Goal: Task Accomplishment & Management: Manage account settings

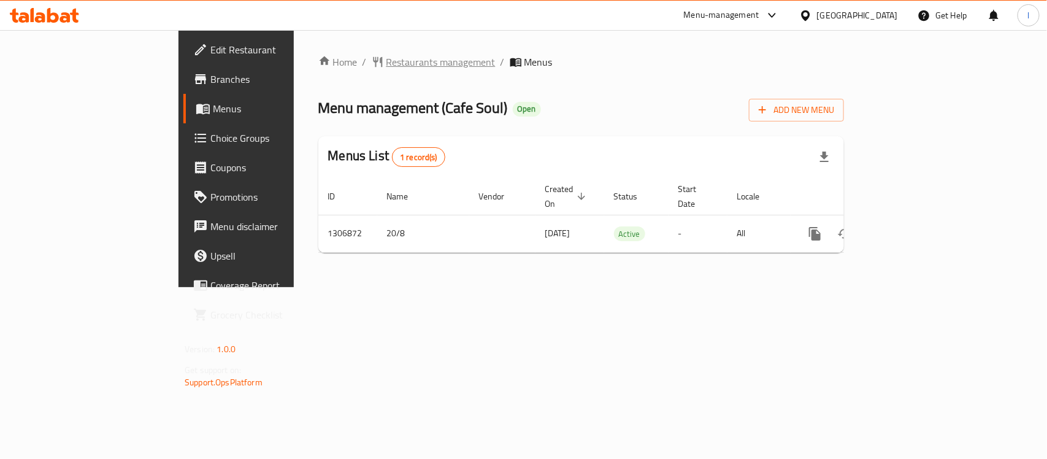
click at [386, 67] on span "Restaurants management" at bounding box center [440, 62] width 109 height 15
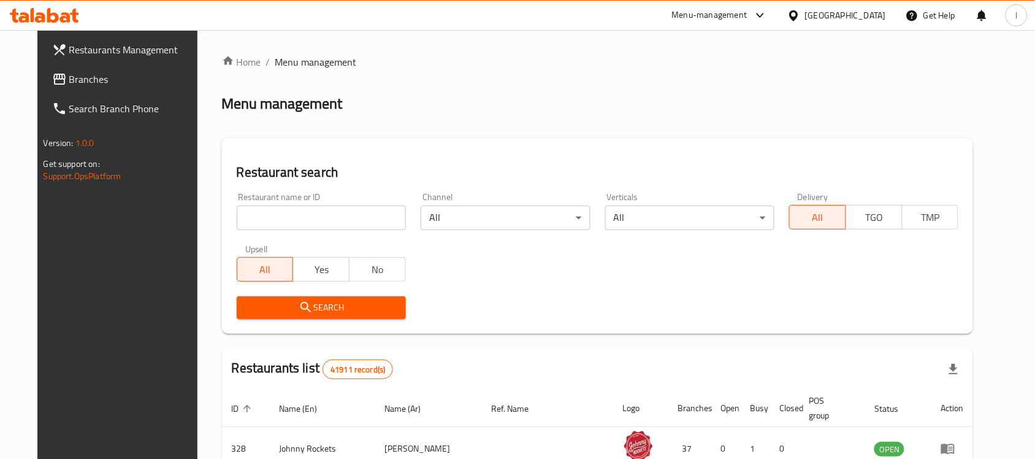
click at [307, 216] on input "search" at bounding box center [321, 217] width 169 height 25
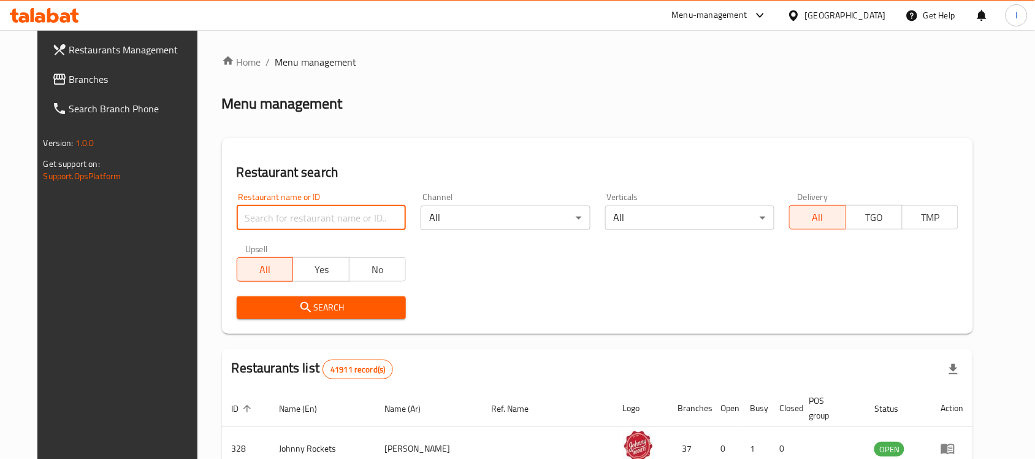
paste input "704103"
type input "704103"
click button "Search" at bounding box center [321, 307] width 169 height 23
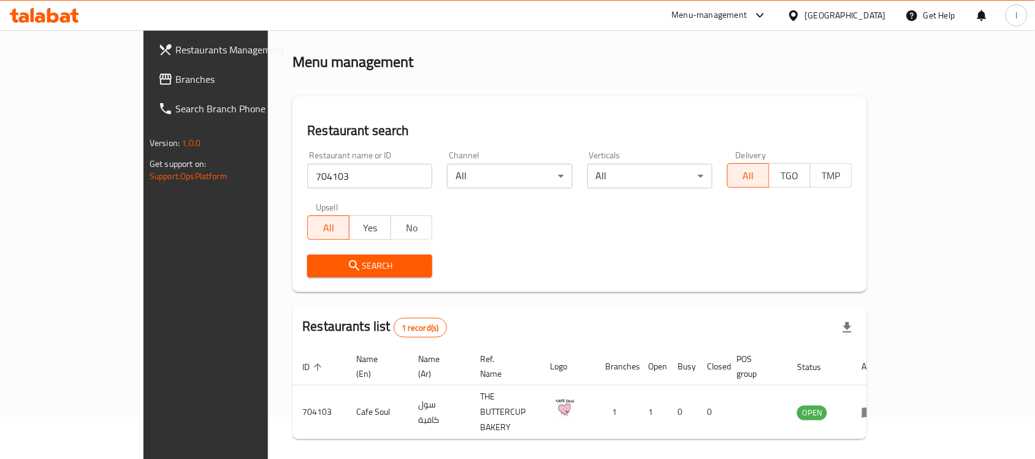
scroll to position [64, 0]
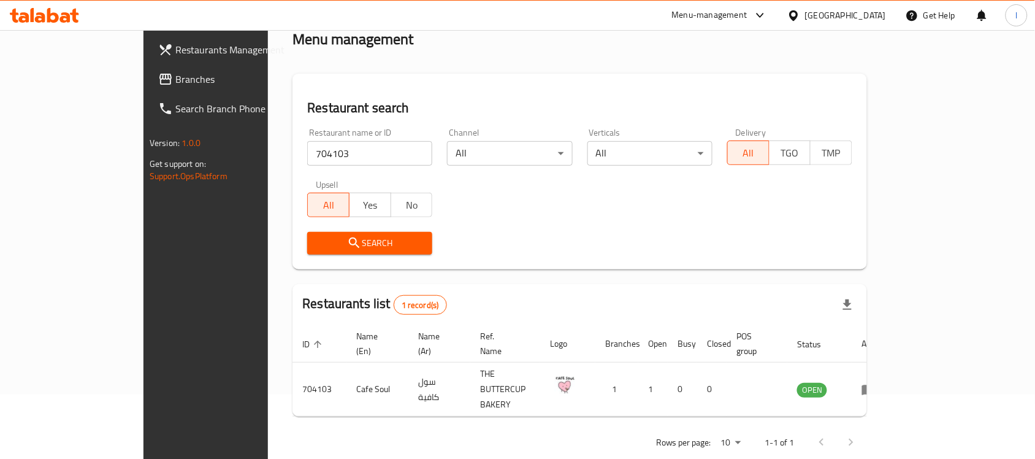
click at [175, 81] on span "Branches" at bounding box center [240, 79] width 131 height 15
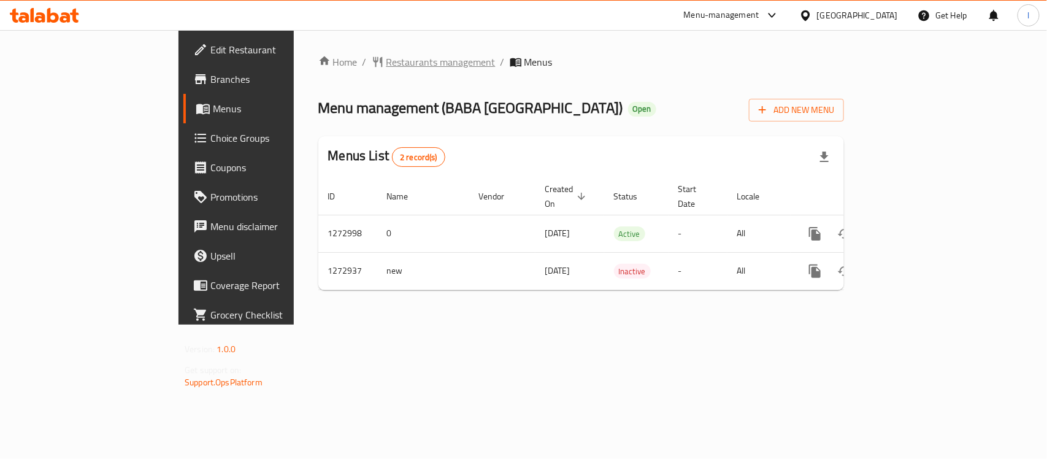
click at [386, 64] on span "Restaurants management" at bounding box center [440, 62] width 109 height 15
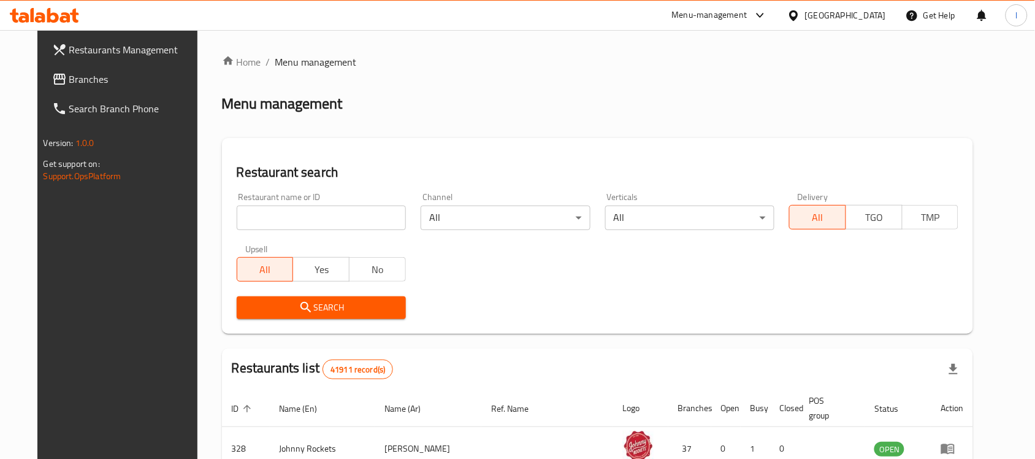
click at [283, 203] on div "Restaurant name or ID Restaurant name or ID" at bounding box center [321, 211] width 169 height 37
click at [283, 209] on input "search" at bounding box center [321, 217] width 169 height 25
paste input "690456"
type input "690456"
click button "Search" at bounding box center [321, 307] width 169 height 23
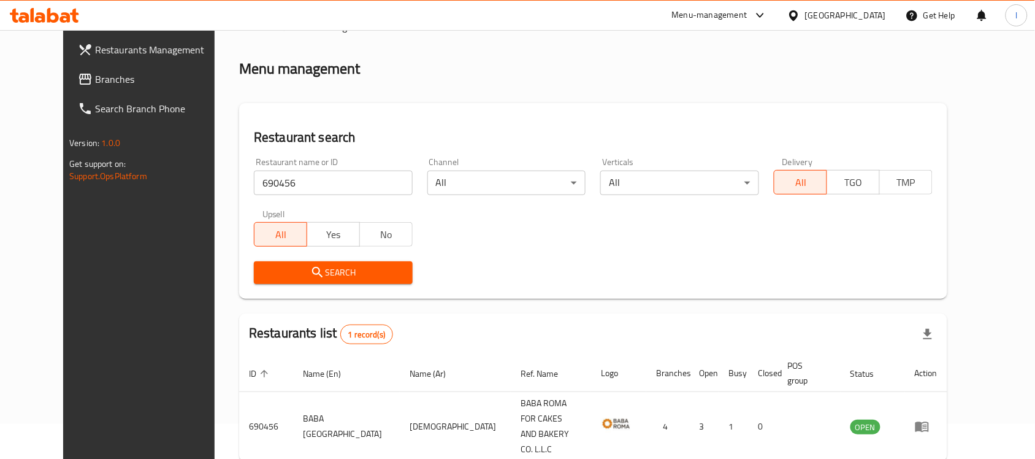
scroll to position [64, 0]
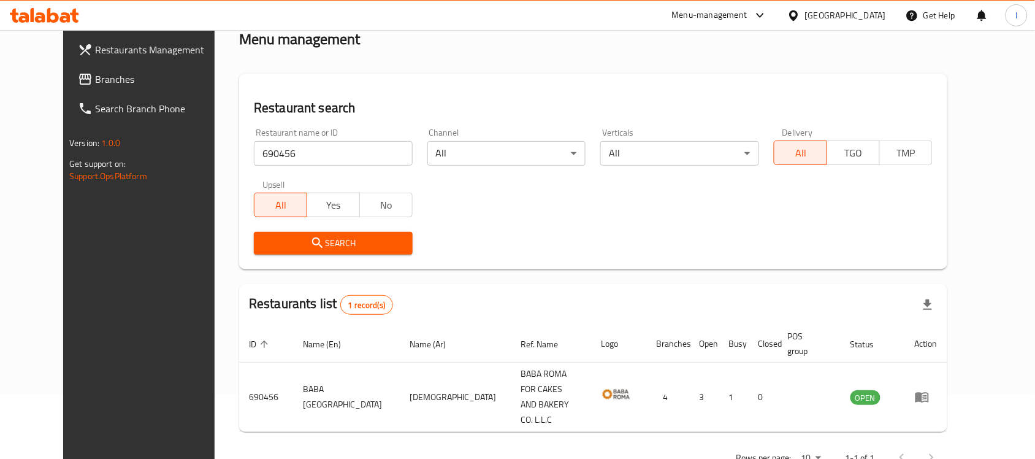
drag, startPoint x: 83, startPoint y: 78, endPoint x: 69, endPoint y: 82, distance: 14.6
click at [95, 78] on span "Branches" at bounding box center [160, 79] width 131 height 15
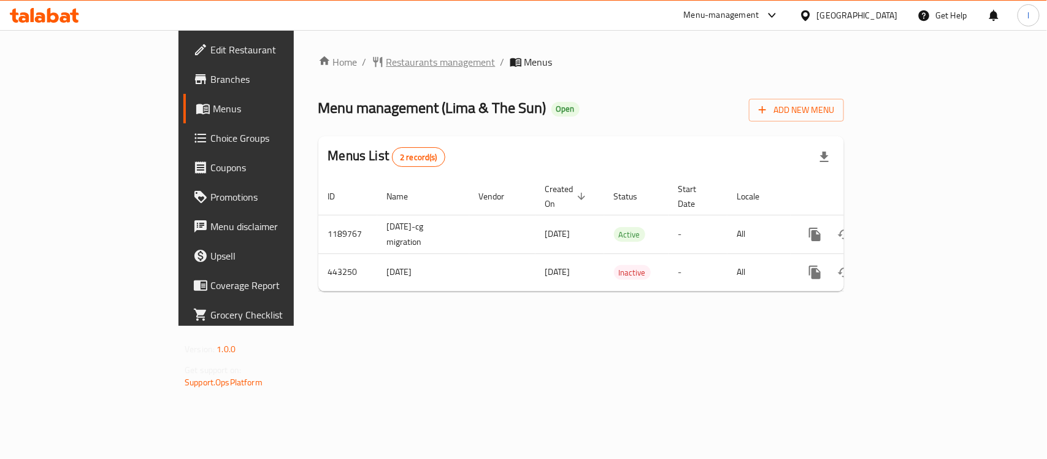
click at [386, 58] on span "Restaurants management" at bounding box center [440, 62] width 109 height 15
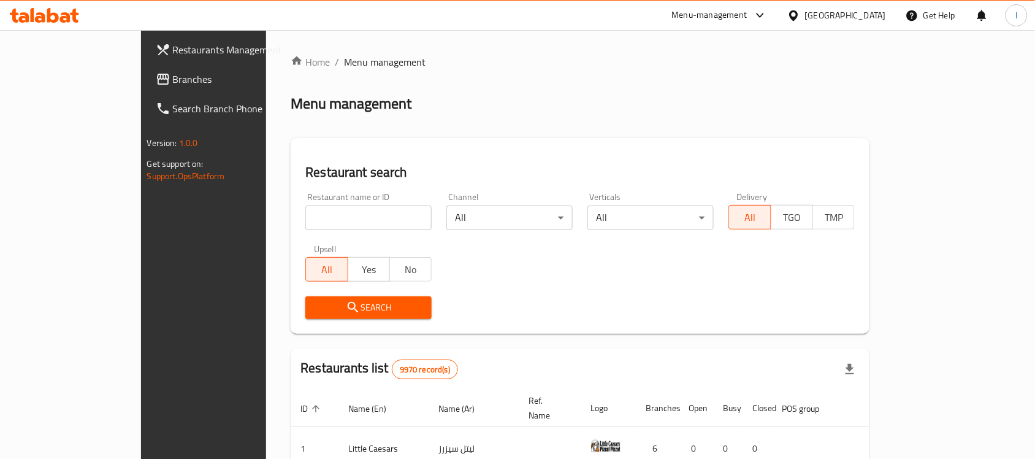
click at [305, 212] on input "search" at bounding box center [368, 217] width 126 height 25
paste input "632958"
type input "632958"
click button "Search" at bounding box center [368, 307] width 126 height 23
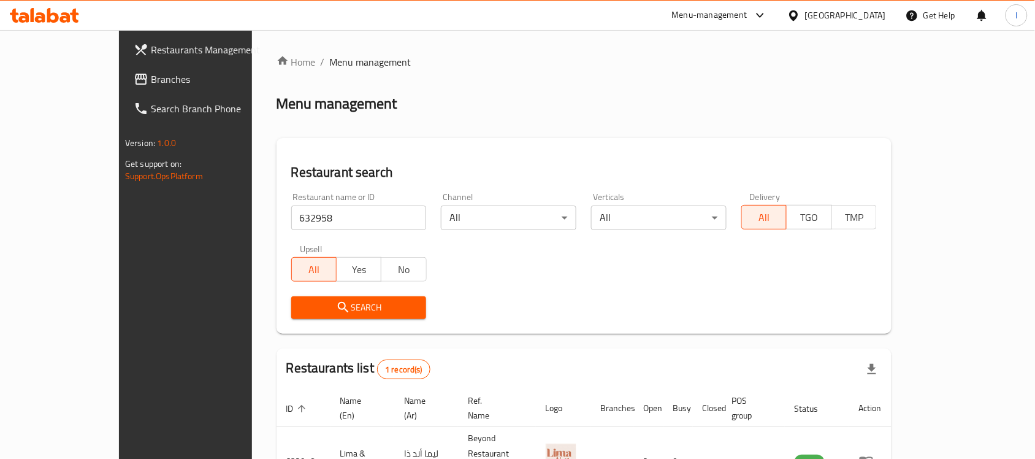
click at [151, 72] on span "Branches" at bounding box center [216, 79] width 131 height 15
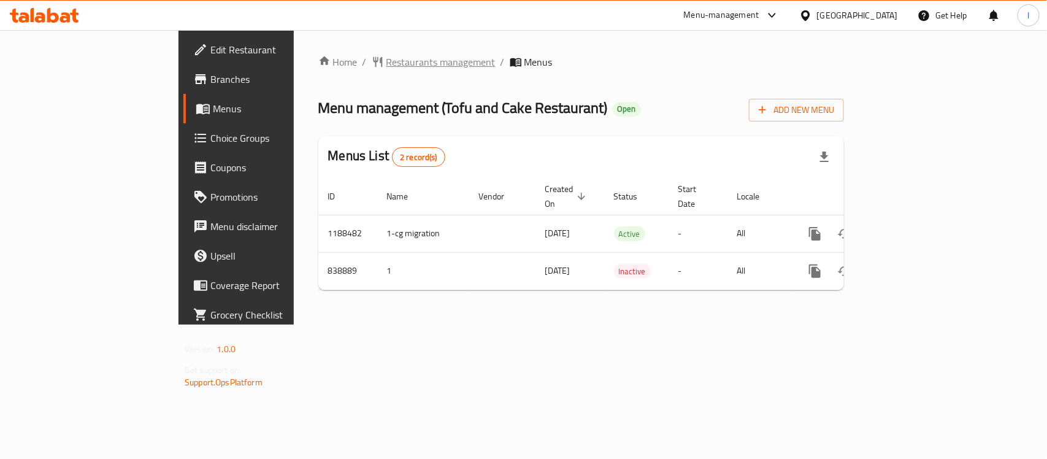
click at [386, 59] on span "Restaurants management" at bounding box center [440, 62] width 109 height 15
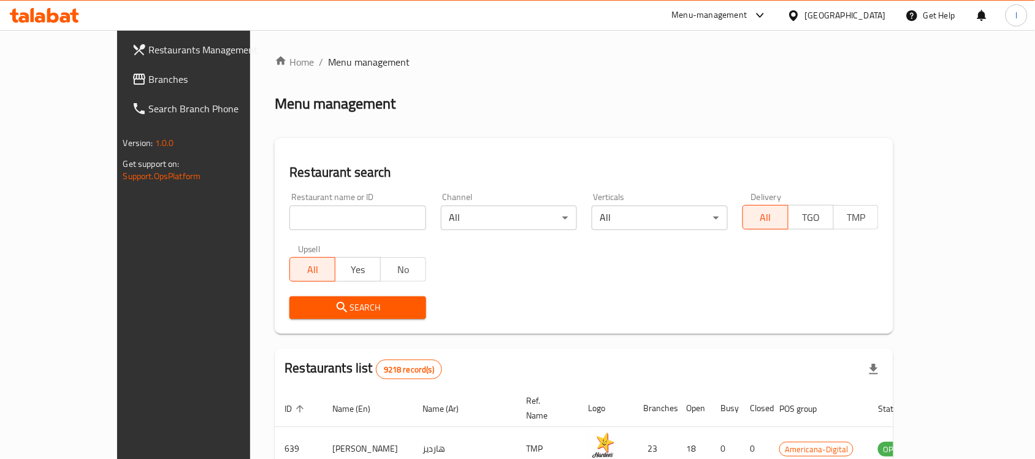
click at [289, 221] on input "search" at bounding box center [357, 217] width 136 height 25
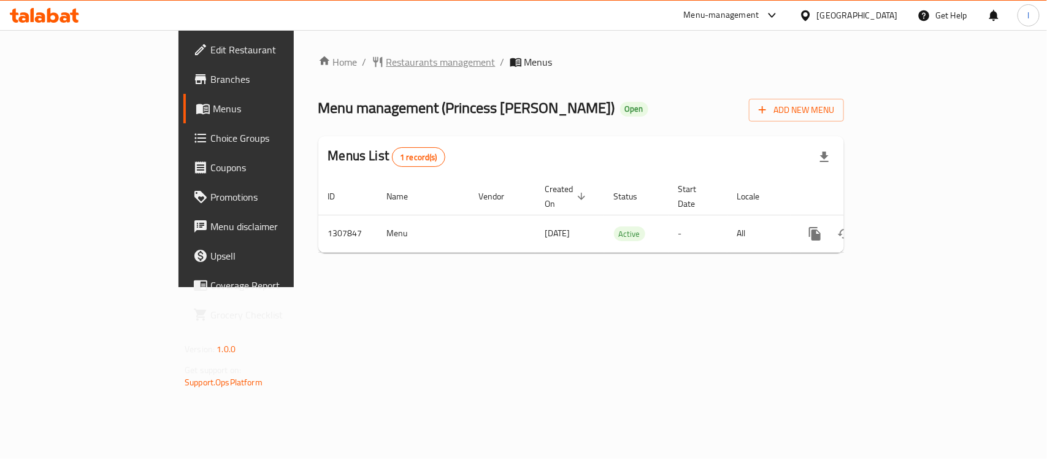
click at [386, 55] on span "Restaurants management" at bounding box center [440, 62] width 109 height 15
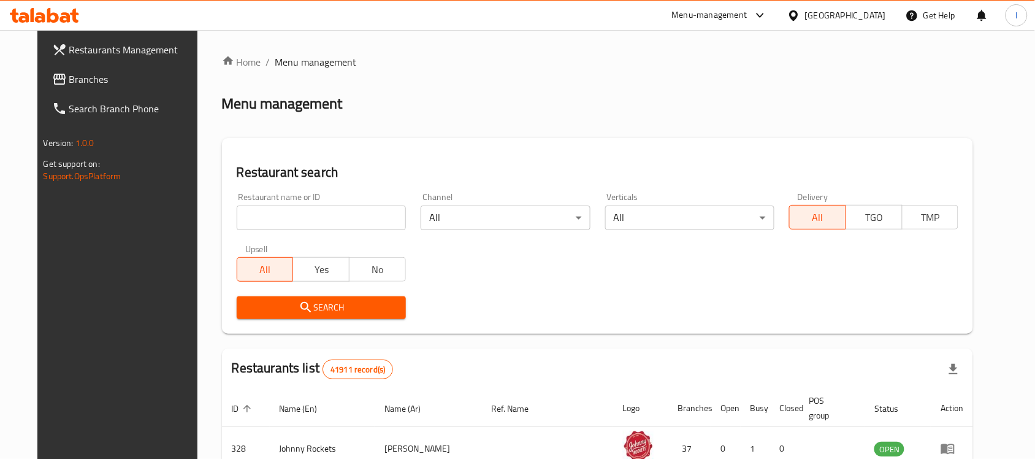
click at [267, 210] on input "search" at bounding box center [321, 217] width 169 height 25
paste input "704386"
type input "704386"
click button "Search" at bounding box center [321, 307] width 169 height 23
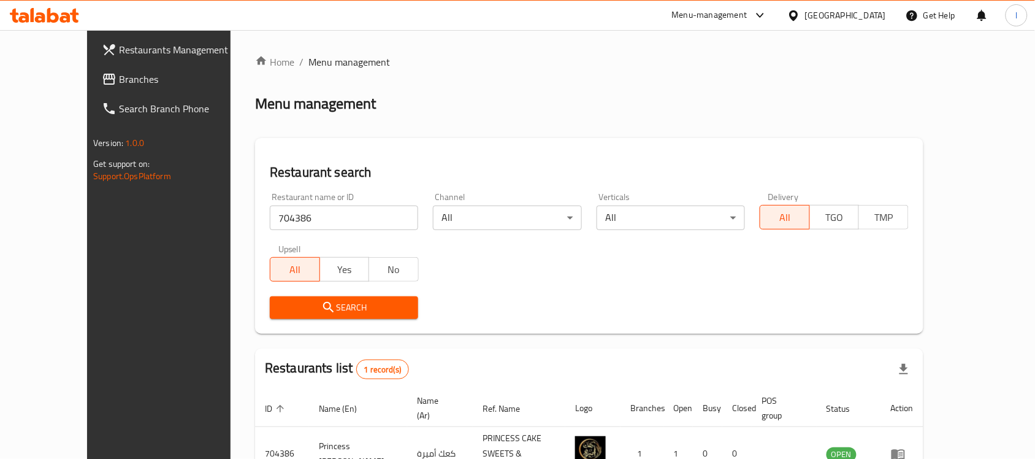
scroll to position [64, 0]
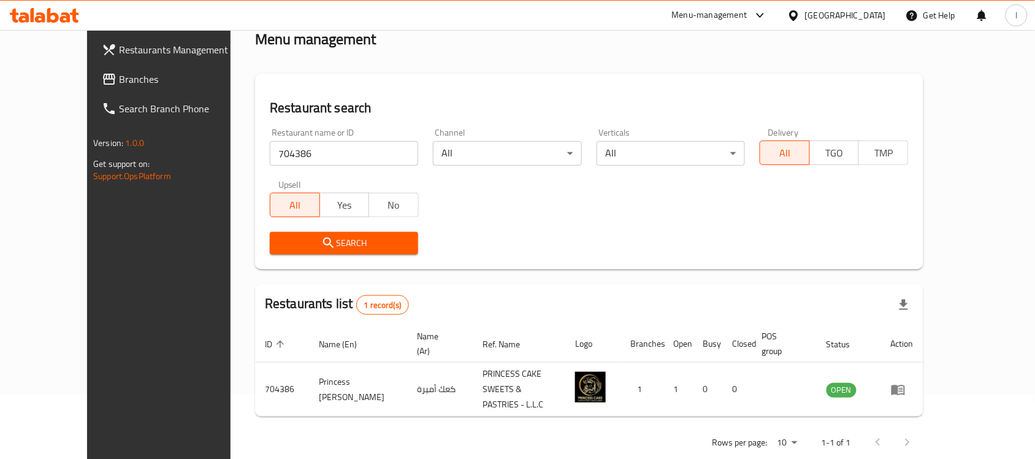
drag, startPoint x: 75, startPoint y: 72, endPoint x: 91, endPoint y: 63, distance: 18.7
click at [119, 72] on span "Branches" at bounding box center [184, 79] width 131 height 15
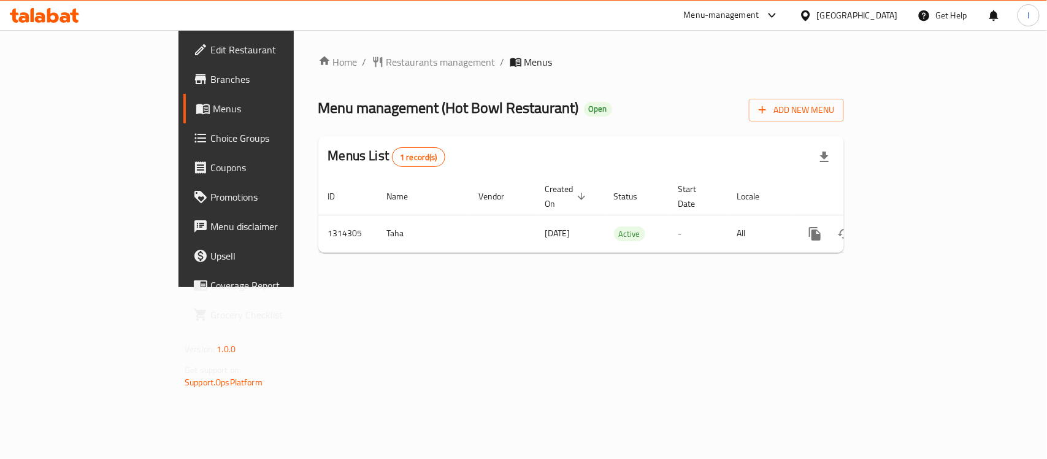
click at [318, 72] on div "Home / Restaurants management / Menus Menu management ( Hot Bowl Restaurant ) O…" at bounding box center [581, 159] width 526 height 208
click at [386, 65] on span "Restaurants management" at bounding box center [440, 62] width 109 height 15
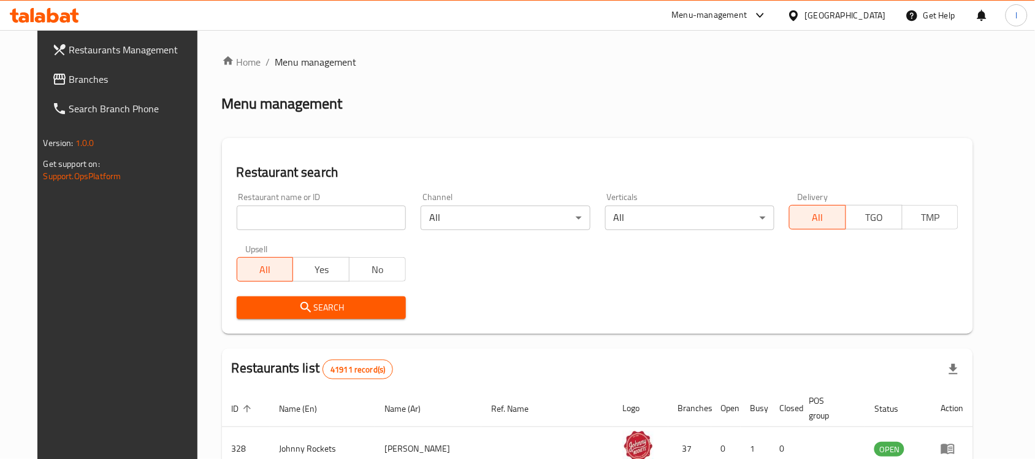
click at [110, 77] on span "Branches" at bounding box center [134, 79] width 131 height 15
click at [111, 83] on span "Branches" at bounding box center [134, 79] width 131 height 15
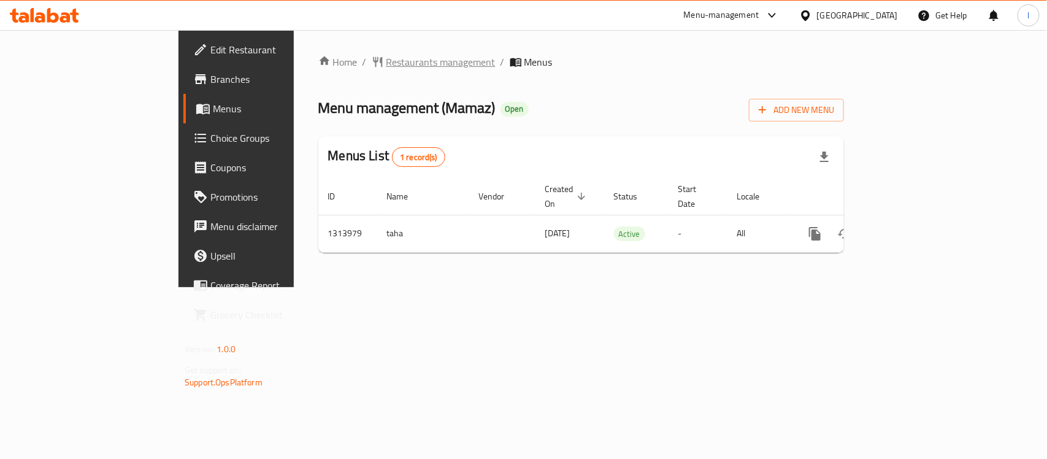
click at [386, 56] on span "Restaurants management" at bounding box center [440, 62] width 109 height 15
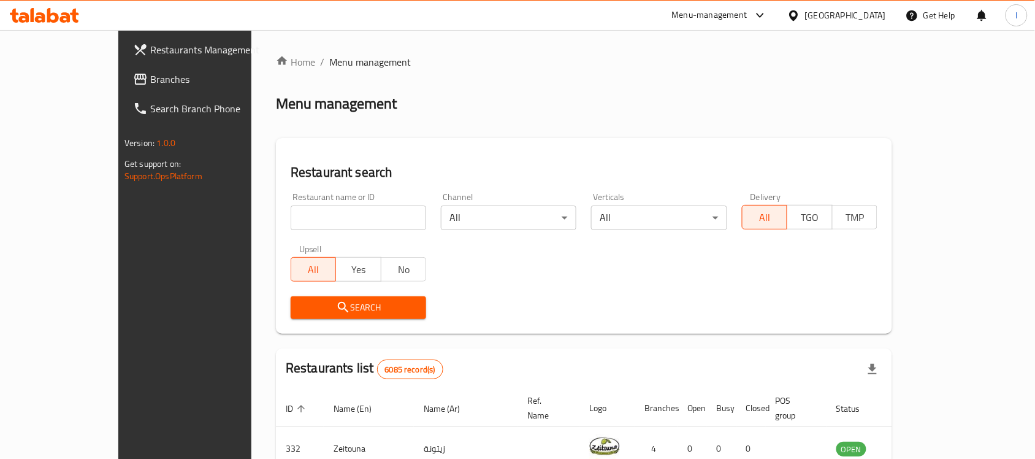
click at [150, 72] on span "Branches" at bounding box center [215, 79] width 131 height 15
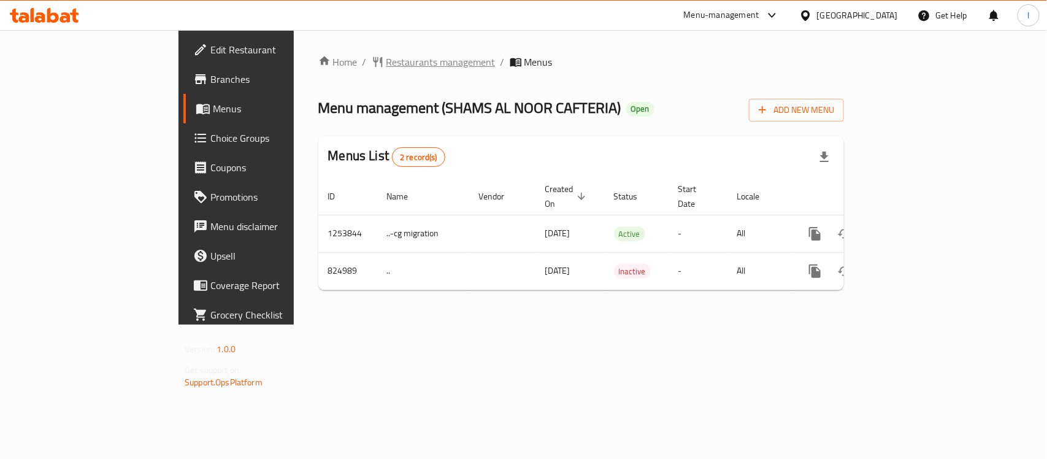
click at [386, 63] on span "Restaurants management" at bounding box center [440, 62] width 109 height 15
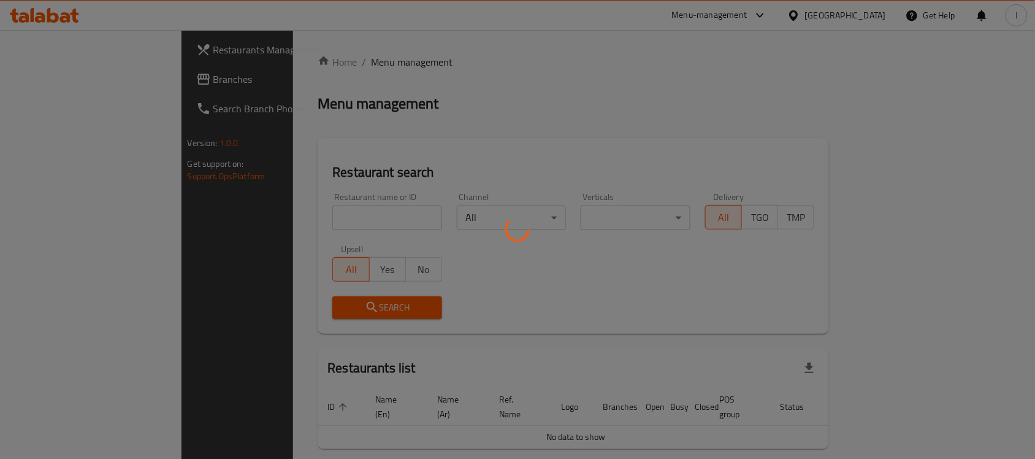
click at [269, 216] on div at bounding box center [517, 229] width 1035 height 459
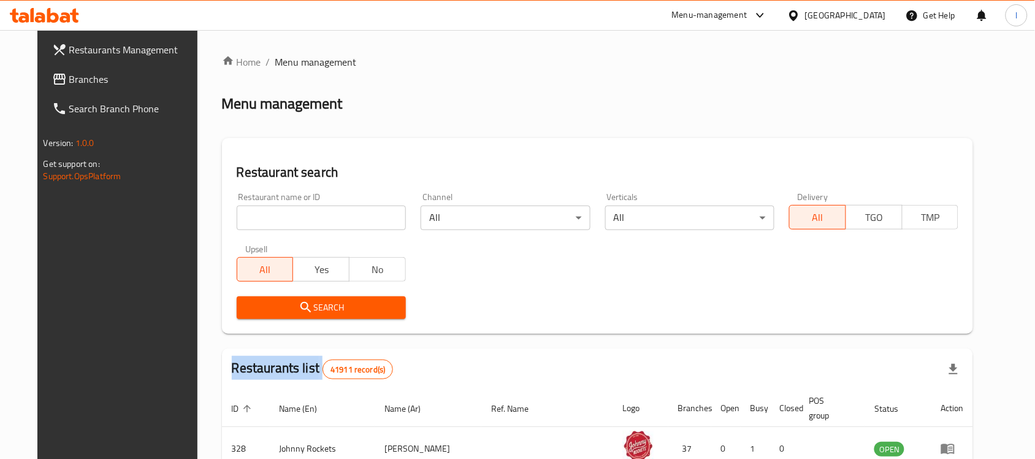
drag, startPoint x: 269, startPoint y: 216, endPoint x: 246, endPoint y: 216, distance: 22.7
click at [267, 216] on div "Home / Menu management Menu management Restaurant search Restaurant name or ID …" at bounding box center [598, 432] width 752 height 755
click at [259, 204] on div "Restaurant name or ID Restaurant name or ID" at bounding box center [321, 211] width 169 height 37
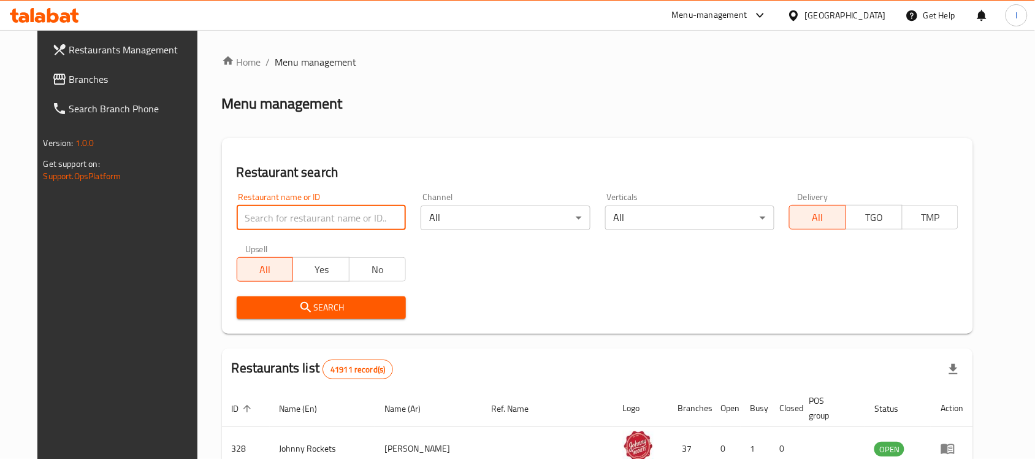
click at [256, 210] on input "search" at bounding box center [321, 217] width 169 height 25
paste input "655359"
type input "655359"
click button "Search" at bounding box center [321, 307] width 169 height 23
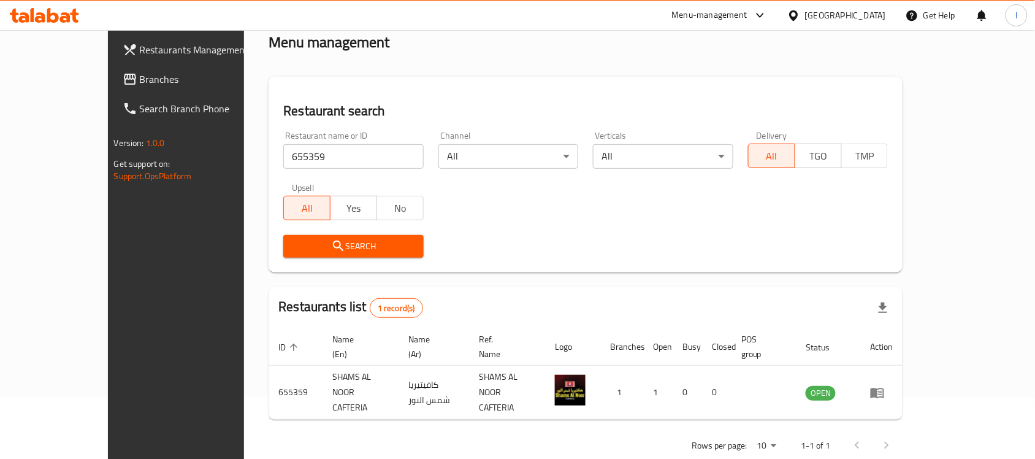
scroll to position [64, 0]
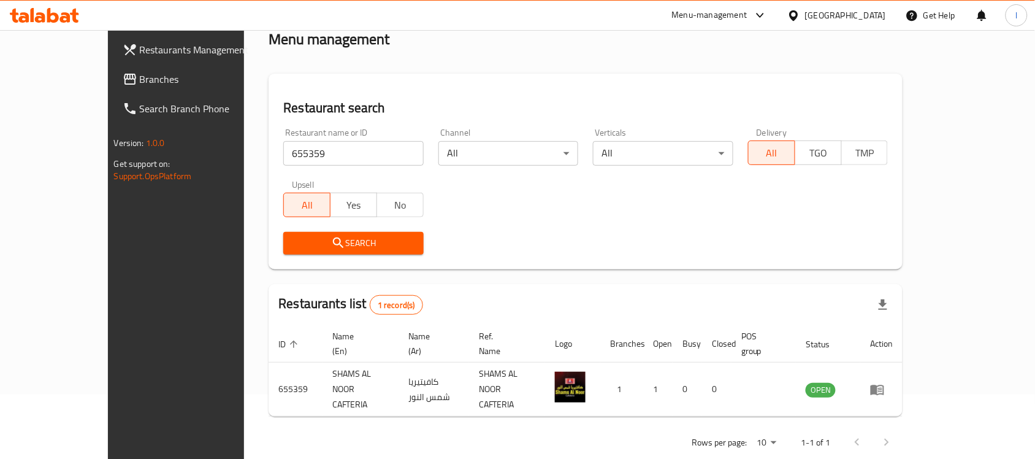
drag, startPoint x: 138, startPoint y: 71, endPoint x: 77, endPoint y: 90, distance: 64.0
click at [140, 72] on span "Branches" at bounding box center [205, 79] width 131 height 15
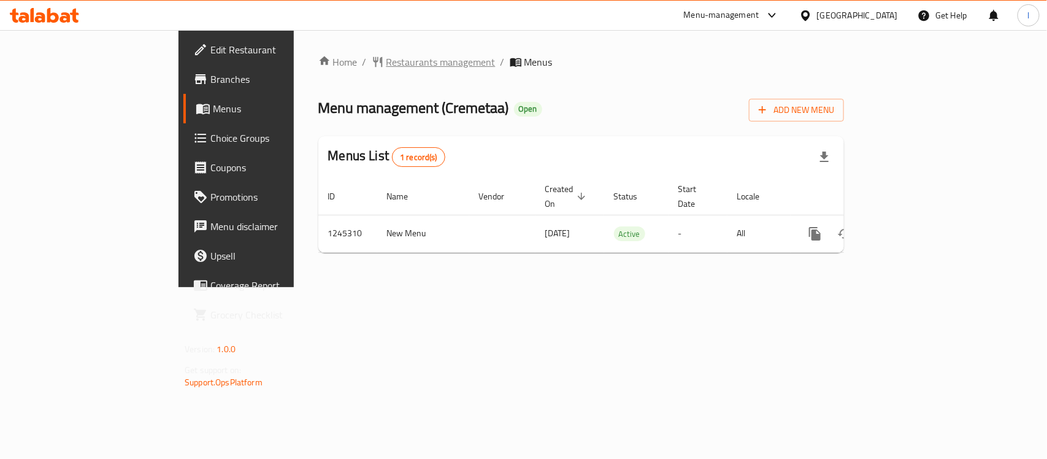
click at [386, 66] on span "Restaurants management" at bounding box center [440, 62] width 109 height 15
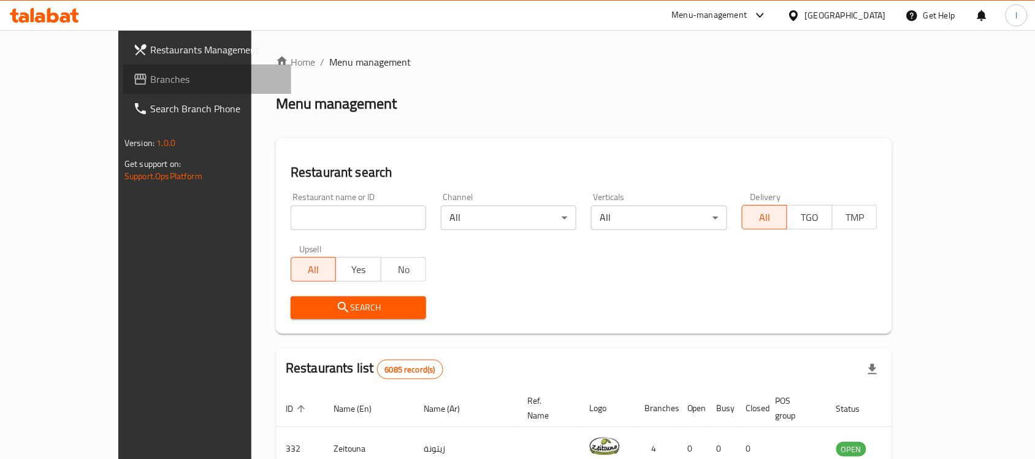
click at [150, 75] on span "Branches" at bounding box center [215, 79] width 131 height 15
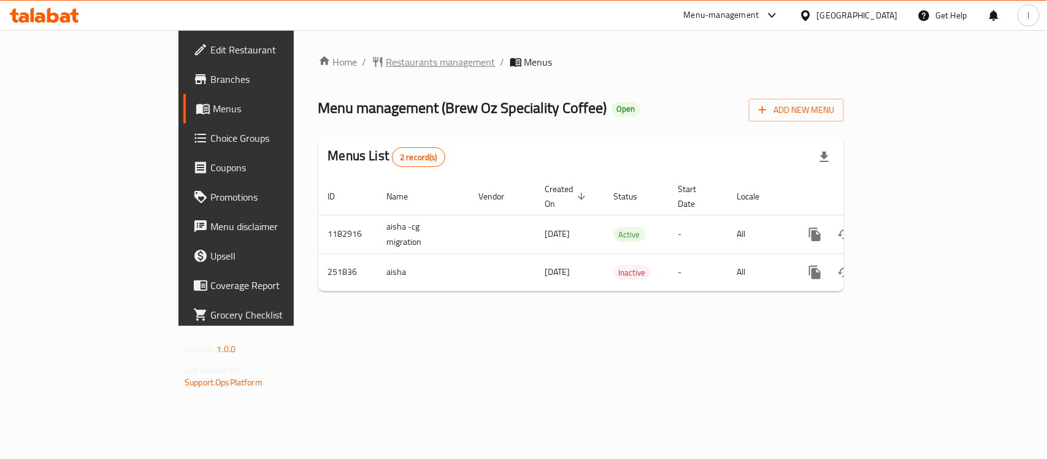
click at [386, 61] on span "Restaurants management" at bounding box center [440, 62] width 109 height 15
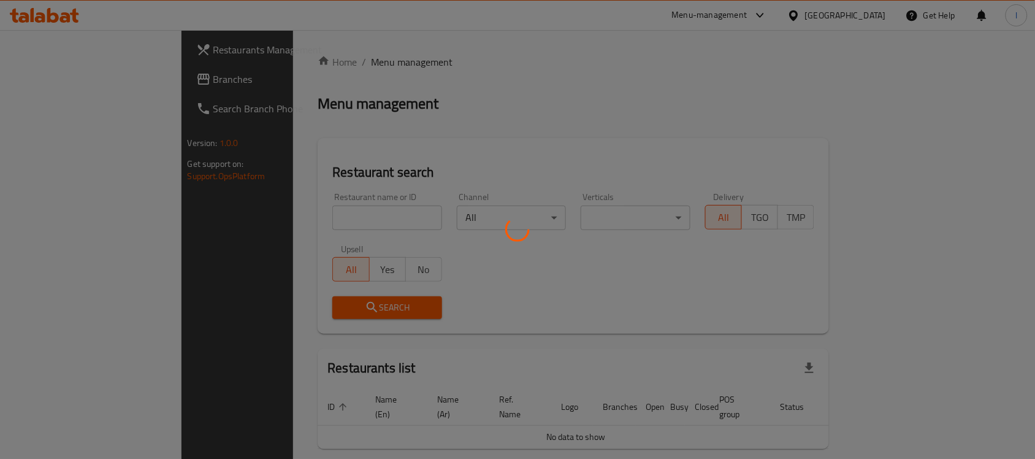
click at [63, 80] on div at bounding box center [517, 229] width 1035 height 459
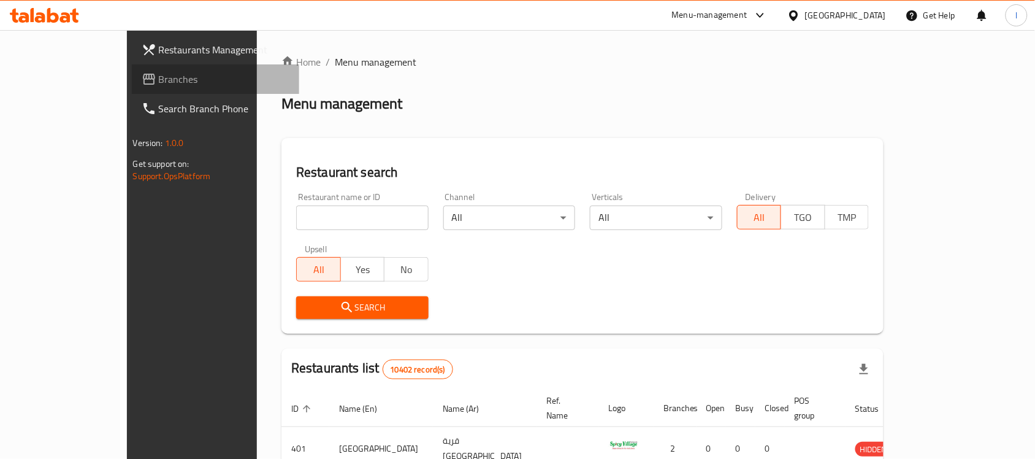
click at [159, 74] on span "Branches" at bounding box center [224, 79] width 131 height 15
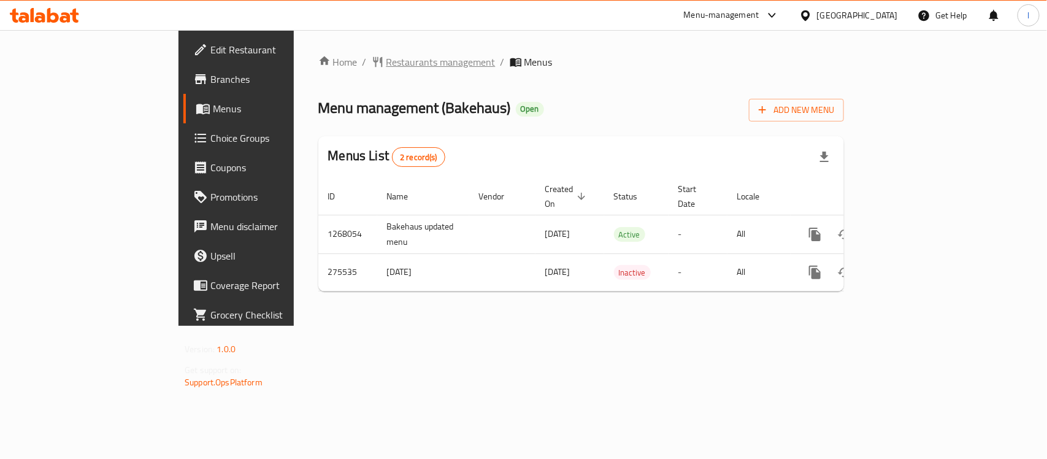
click at [386, 55] on span "Restaurants management" at bounding box center [440, 62] width 109 height 15
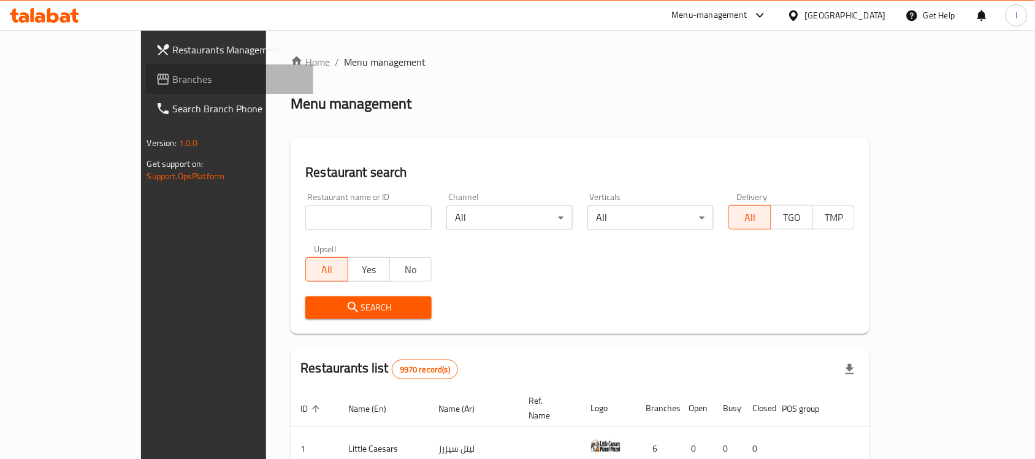
click at [173, 78] on span "Branches" at bounding box center [238, 79] width 131 height 15
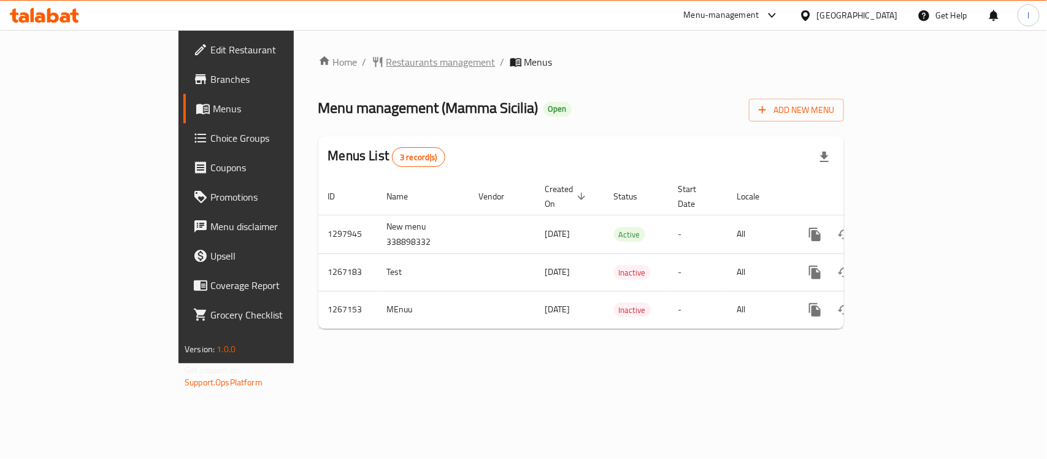
click at [386, 63] on span "Restaurants management" at bounding box center [440, 62] width 109 height 15
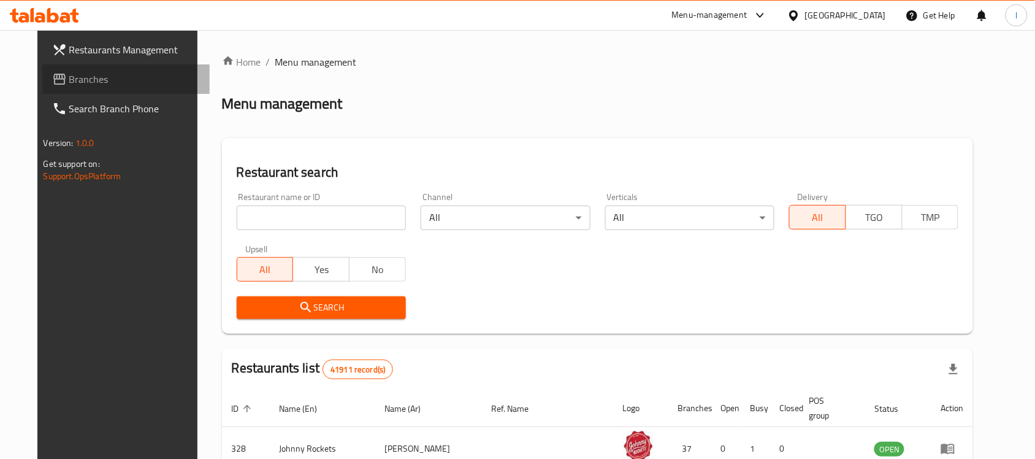
click at [102, 74] on span "Branches" at bounding box center [134, 79] width 131 height 15
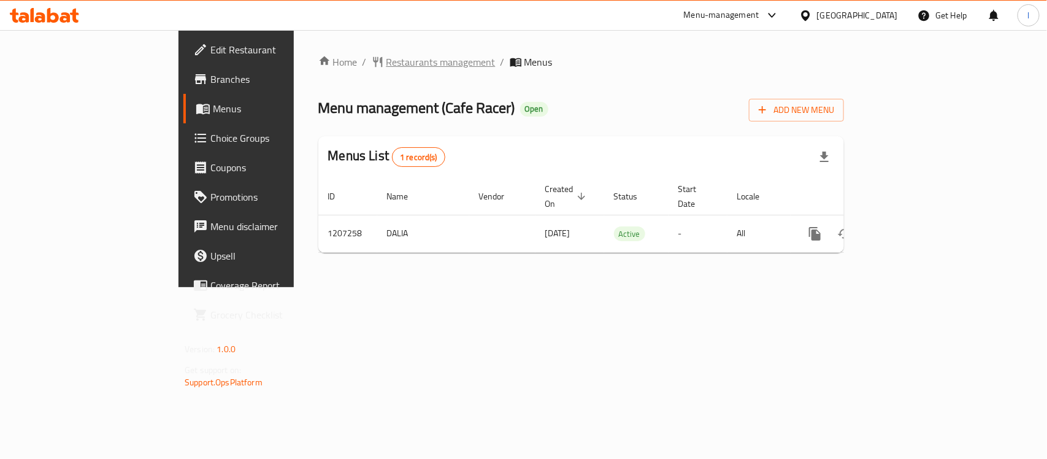
click at [386, 68] on span "Restaurants management" at bounding box center [440, 62] width 109 height 15
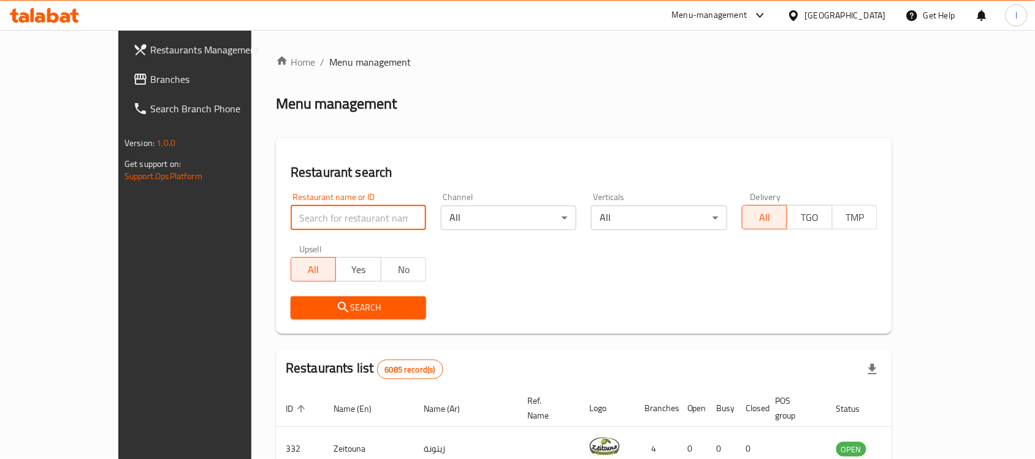
click at [291, 218] on input "search" at bounding box center [359, 217] width 136 height 25
paste input "670631"
type input "670631"
click button "Search" at bounding box center [359, 307] width 136 height 23
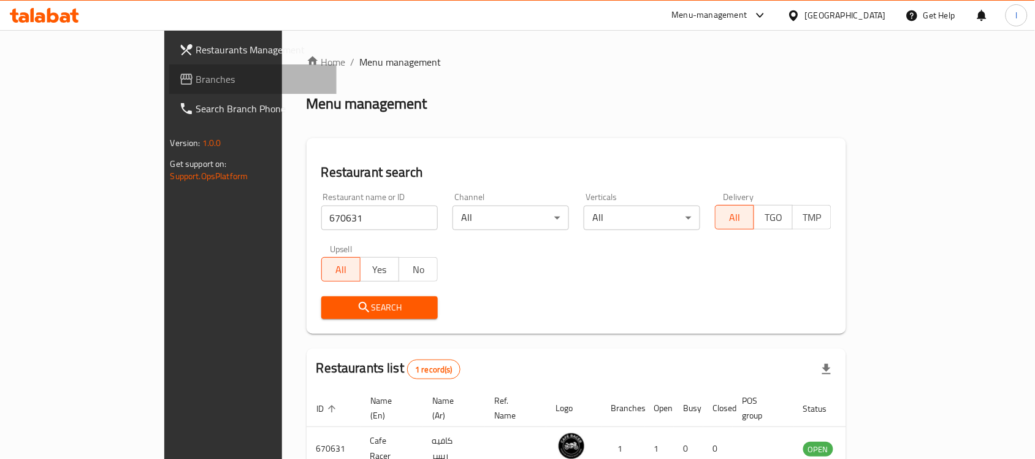
click at [169, 71] on link "Branches" at bounding box center [253, 78] width 168 height 29
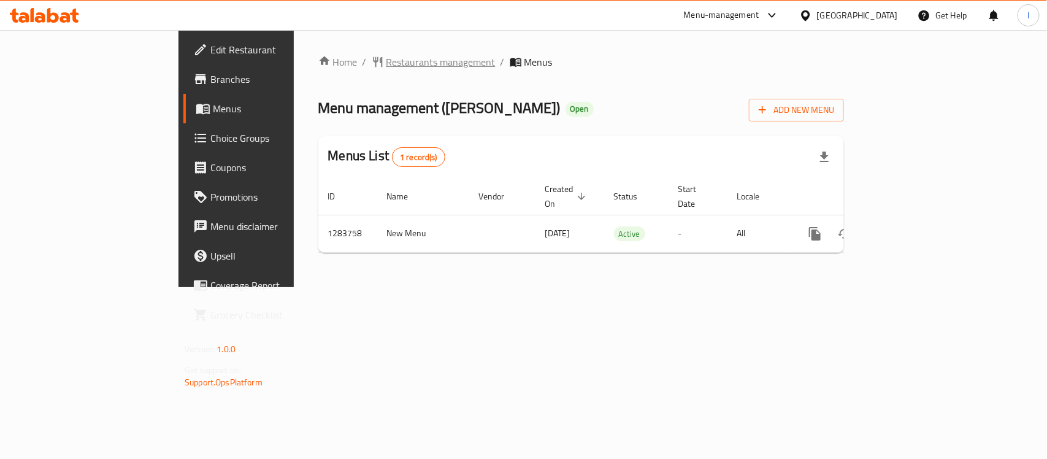
click at [386, 66] on span "Restaurants management" at bounding box center [440, 62] width 109 height 15
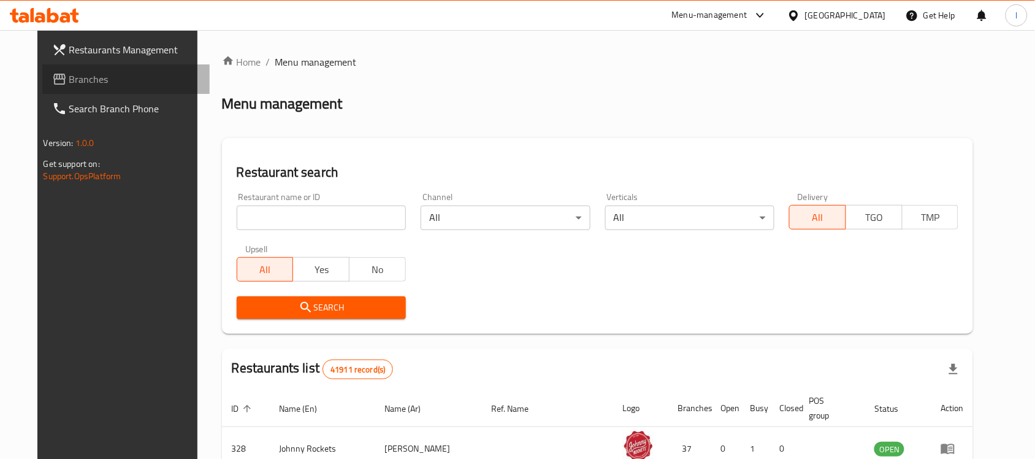
click at [69, 83] on span "Branches" at bounding box center [134, 79] width 131 height 15
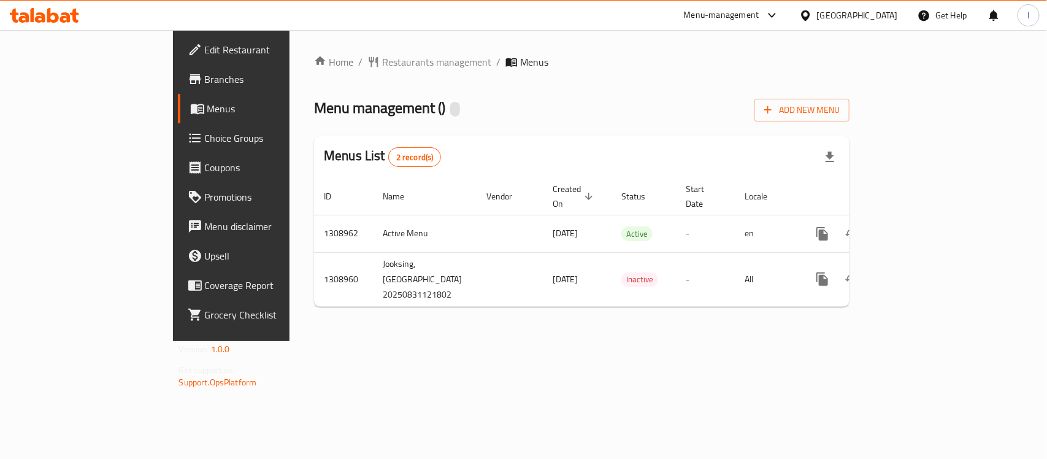
click at [307, 75] on div at bounding box center [523, 229] width 1047 height 459
click at [382, 56] on span "Restaurants management" at bounding box center [436, 62] width 109 height 15
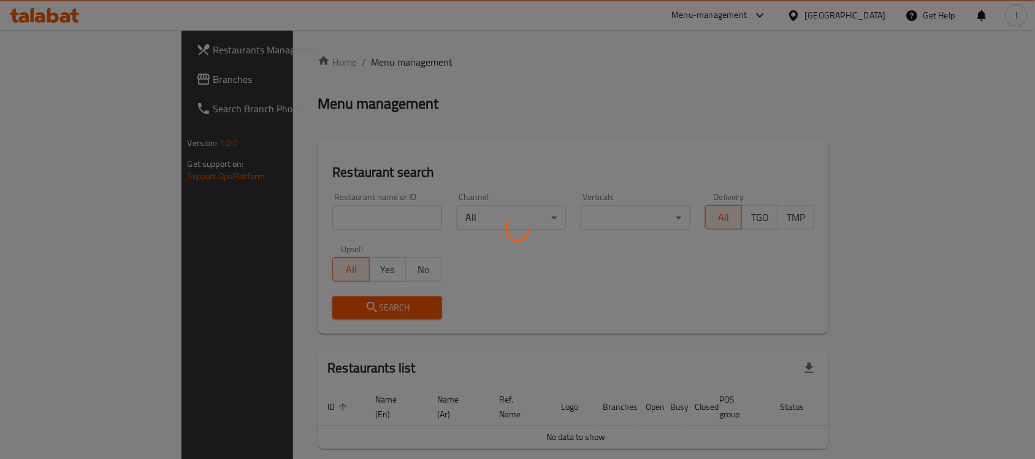
click at [283, 215] on div at bounding box center [517, 229] width 1035 height 459
click at [277, 215] on div at bounding box center [517, 229] width 1035 height 459
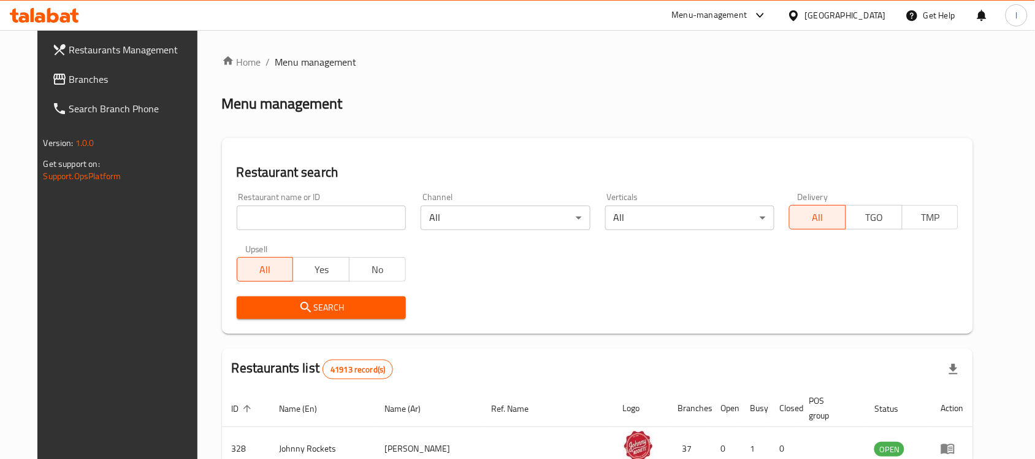
click at [277, 215] on input "search" at bounding box center [321, 217] width 169 height 25
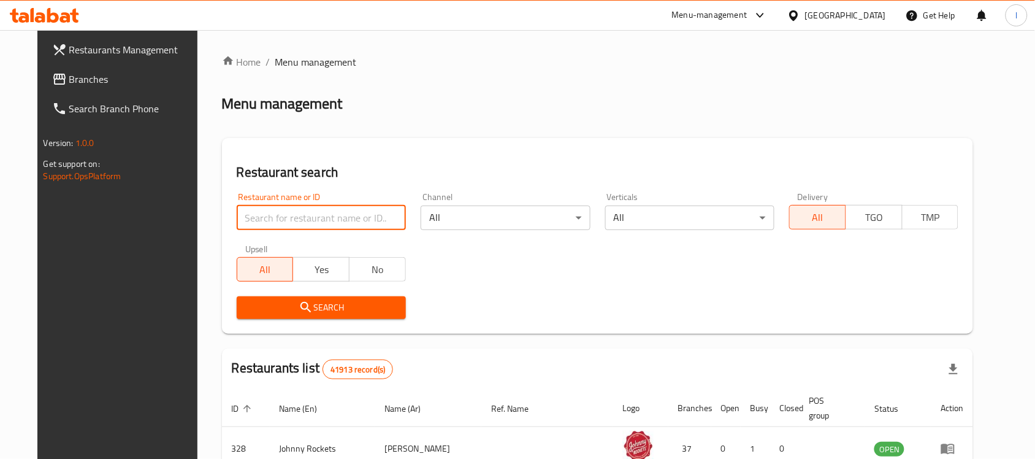
paste input "705114"
type input "705114"
click button "Search" at bounding box center [321, 307] width 169 height 23
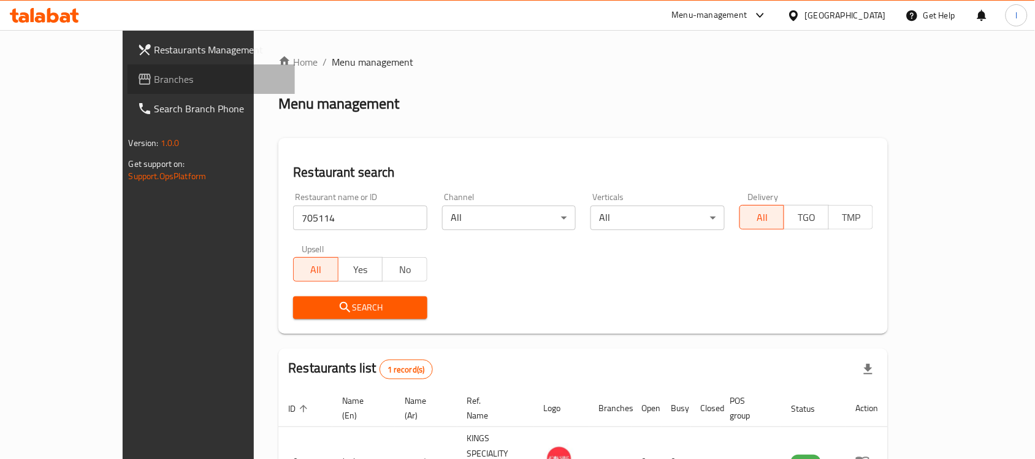
click at [128, 71] on link "Branches" at bounding box center [212, 78] width 168 height 29
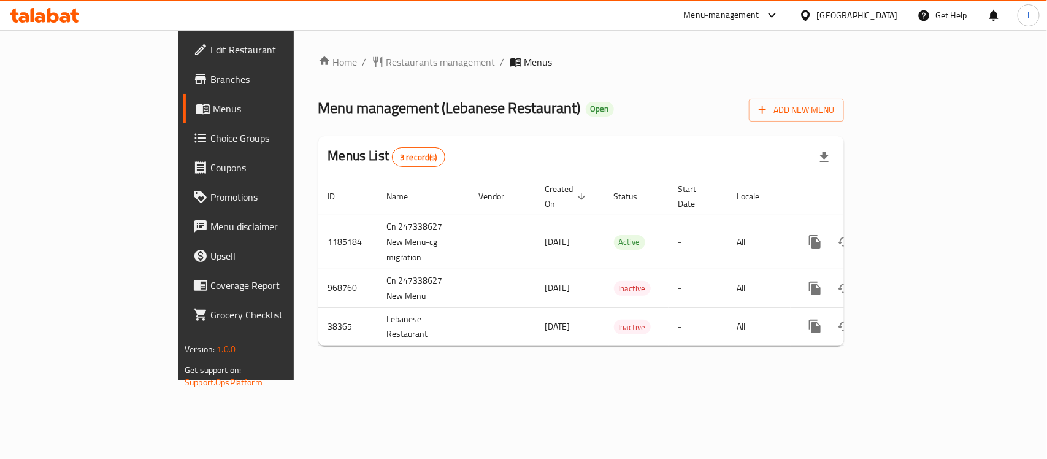
click at [380, 48] on div "Home / Restaurants management / Menus Menu management ( Lebanese Restaurant ) O…" at bounding box center [581, 205] width 575 height 350
click at [386, 55] on span "Restaurants management" at bounding box center [440, 62] width 109 height 15
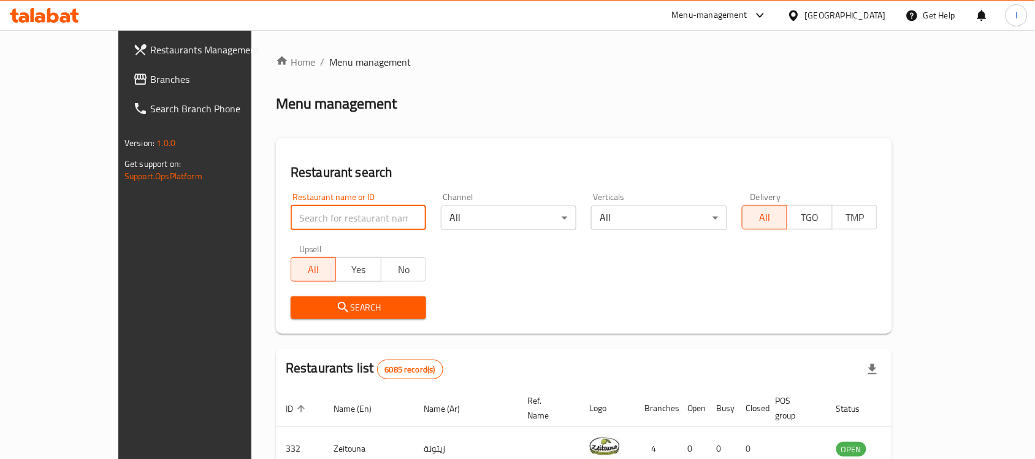
click at [291, 212] on input "search" at bounding box center [359, 217] width 136 height 25
paste input "19961"
type input "19961"
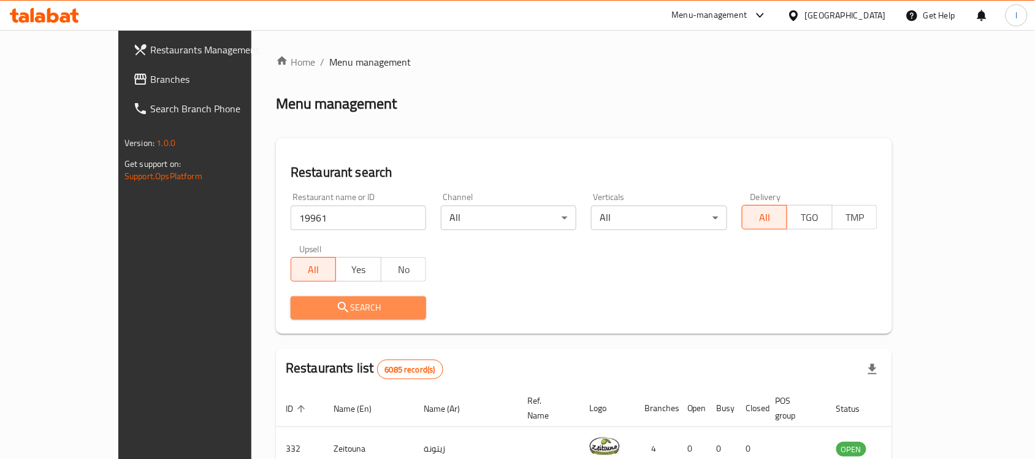
click at [325, 308] on span "Search" at bounding box center [358, 307] width 116 height 15
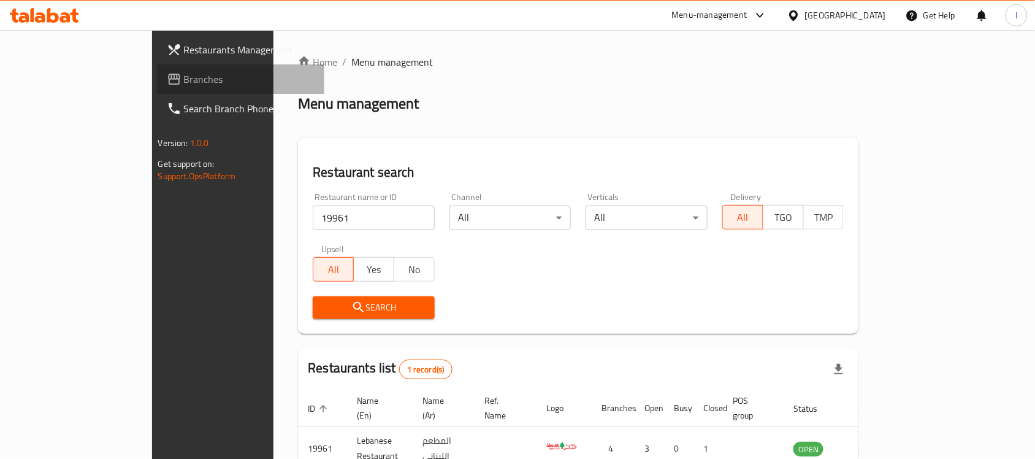
click at [157, 86] on link "Branches" at bounding box center [241, 78] width 168 height 29
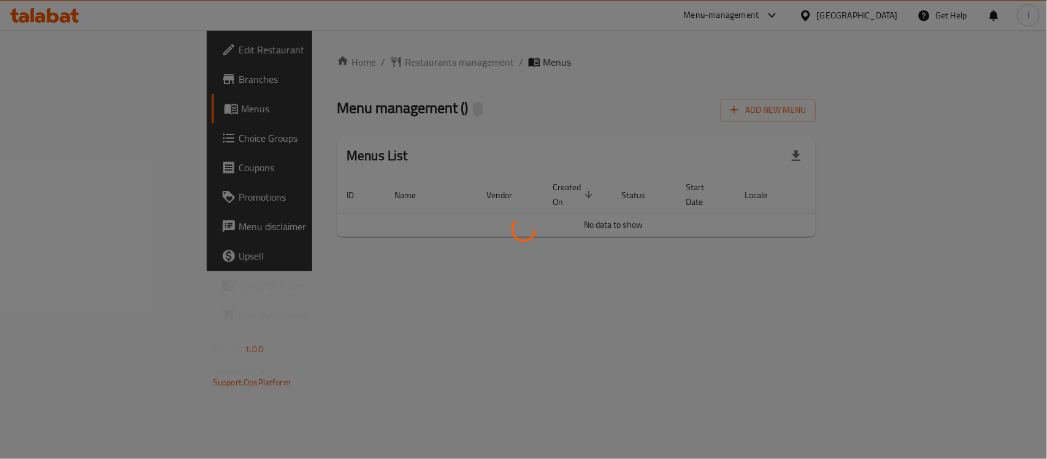
click at [461, 96] on div at bounding box center [523, 229] width 1047 height 459
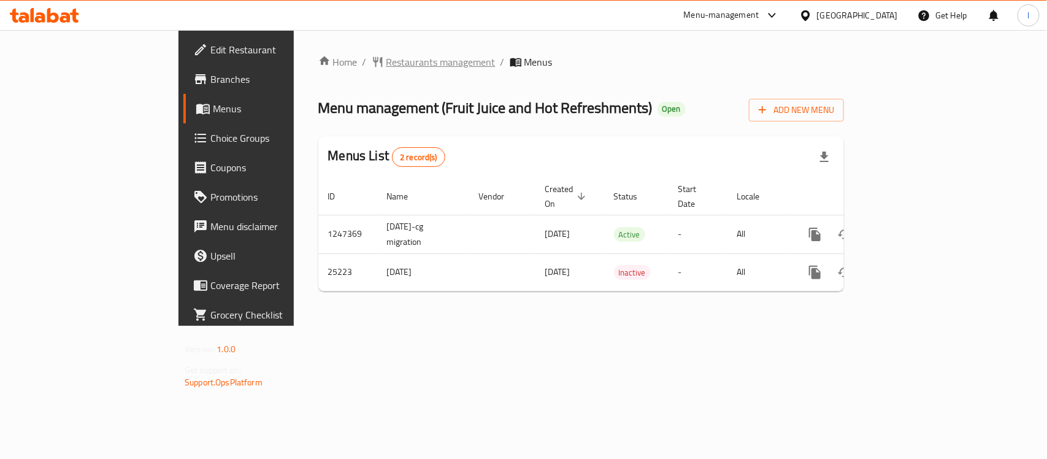
click at [386, 58] on span "Restaurants management" at bounding box center [440, 62] width 109 height 15
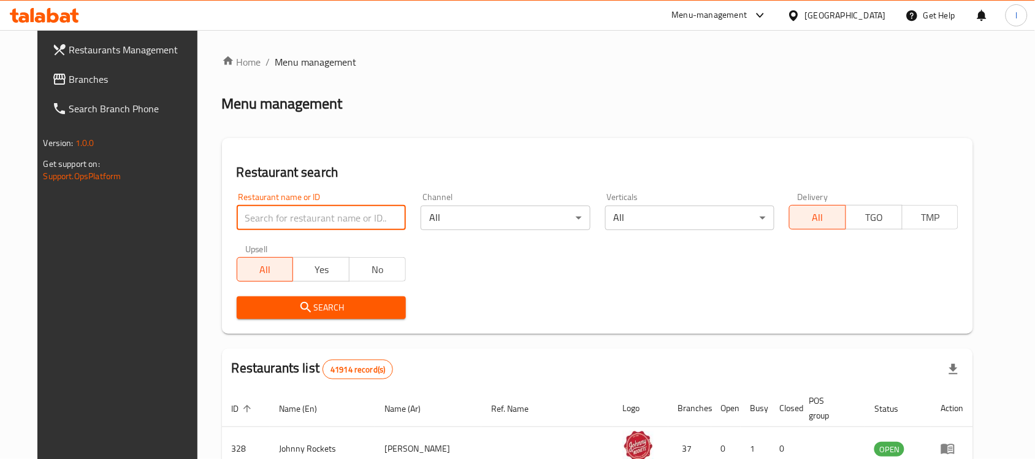
click at [310, 220] on input "search" at bounding box center [321, 217] width 169 height 25
paste input "13160"
type input "13160"
click button "Search" at bounding box center [321, 307] width 169 height 23
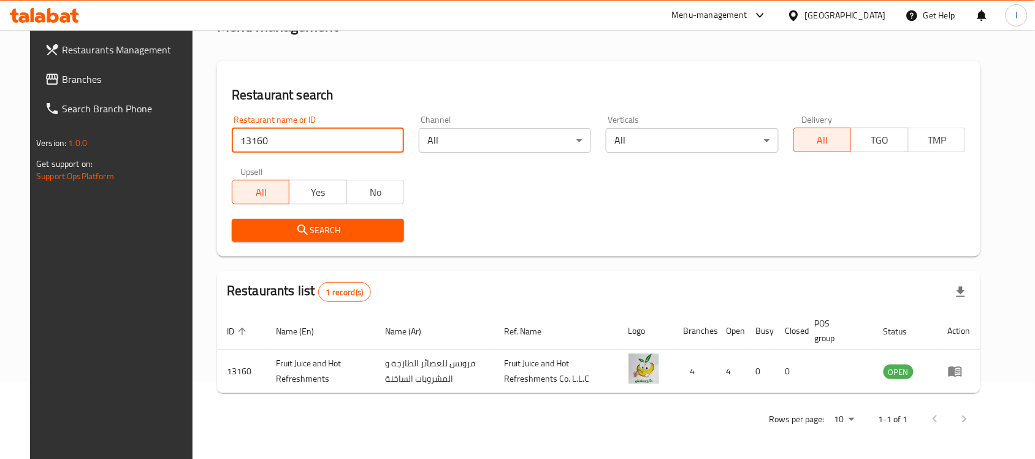
scroll to position [78, 0]
click at [105, 82] on span "Branches" at bounding box center [127, 79] width 131 height 15
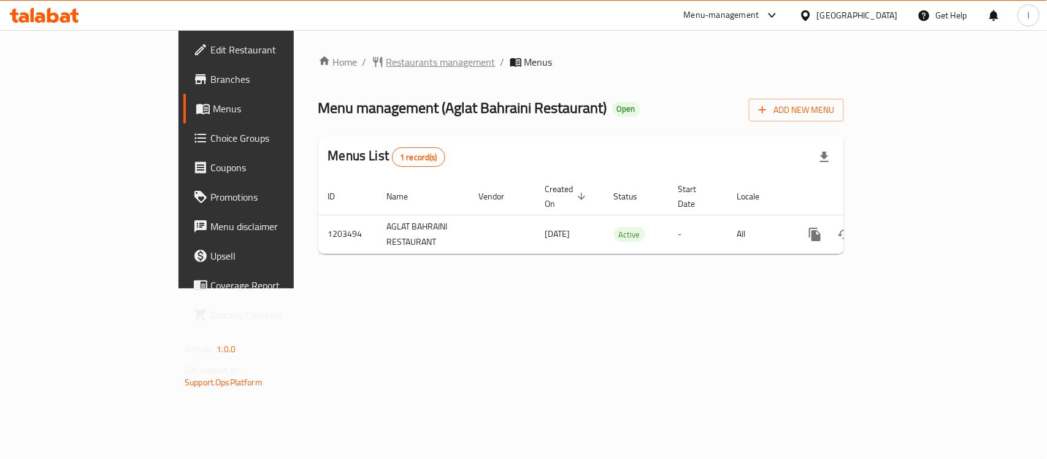
click at [386, 59] on span "Restaurants management" at bounding box center [440, 62] width 109 height 15
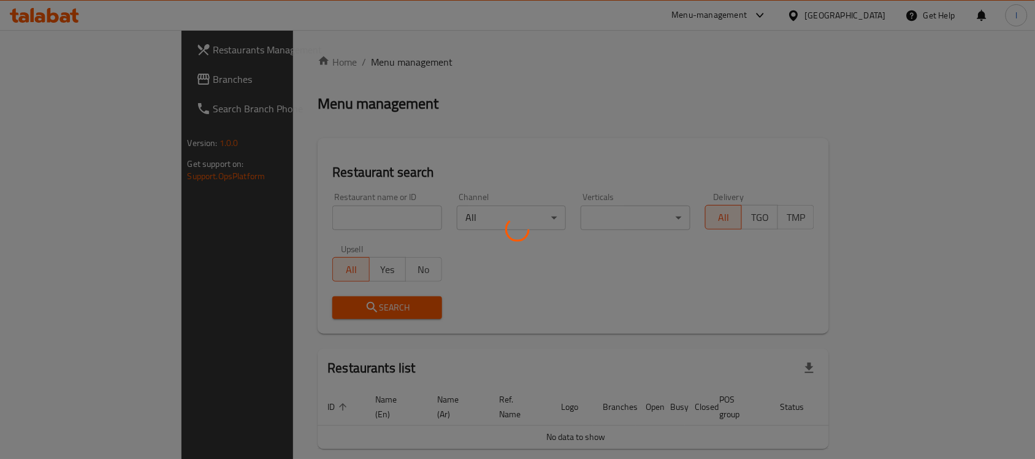
click at [285, 221] on div at bounding box center [517, 229] width 1035 height 459
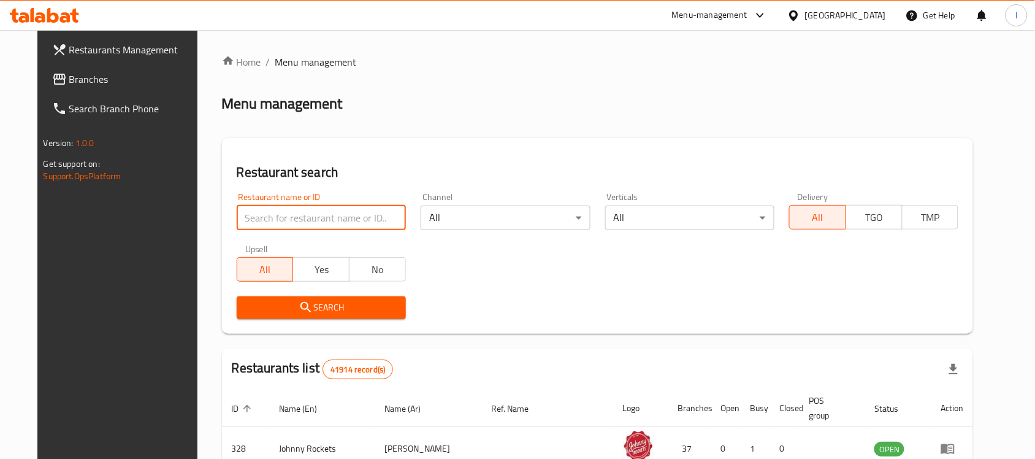
click at [290, 210] on input "search" at bounding box center [321, 217] width 169 height 25
paste input "669619"
type input "669619"
click button "Search" at bounding box center [321, 307] width 169 height 23
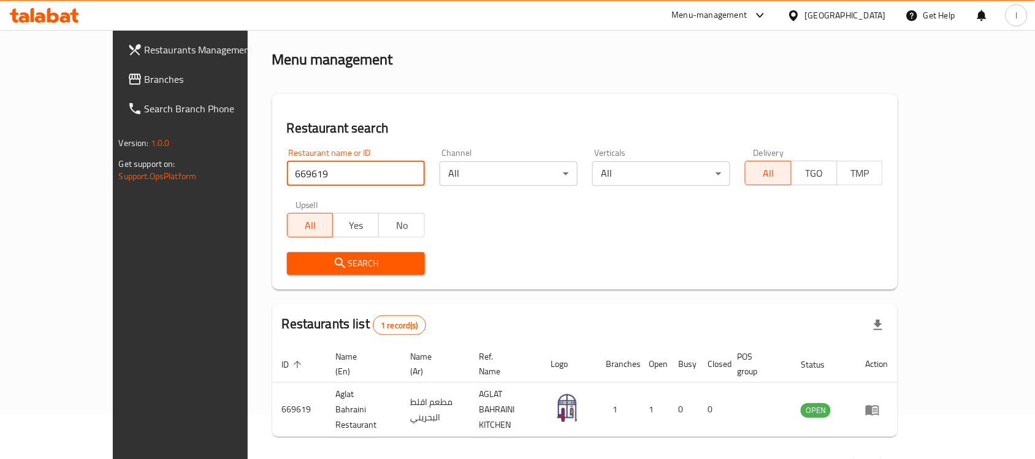
scroll to position [64, 0]
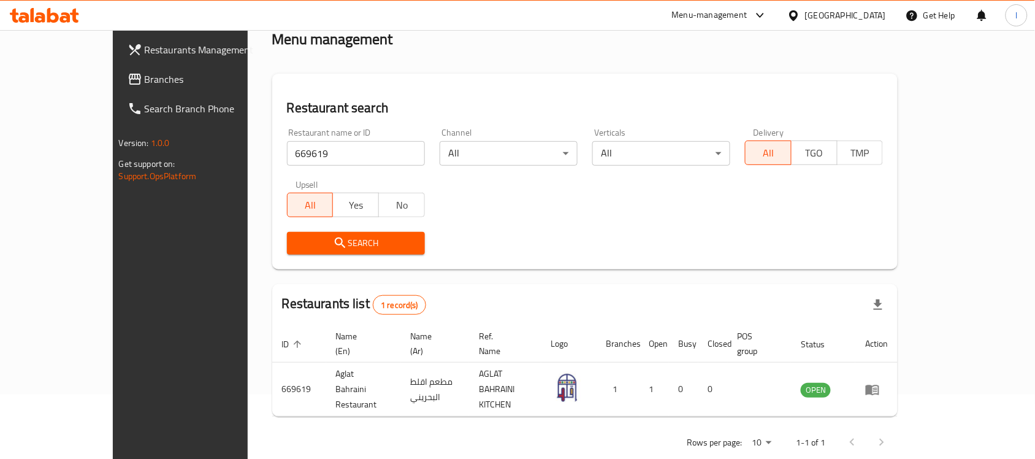
click at [437, 243] on div "Search" at bounding box center [585, 242] width 611 height 37
click at [118, 86] on link "Branches" at bounding box center [202, 78] width 168 height 29
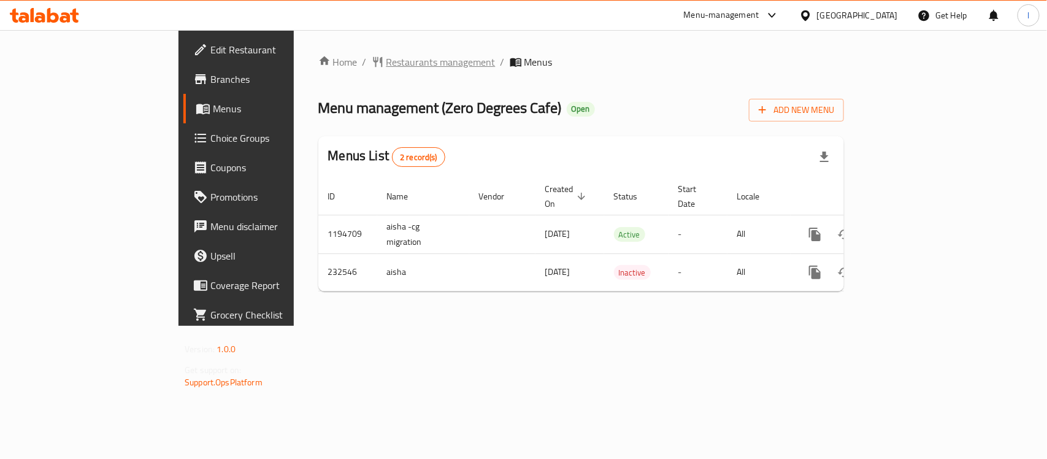
click at [386, 61] on span "Restaurants management" at bounding box center [440, 62] width 109 height 15
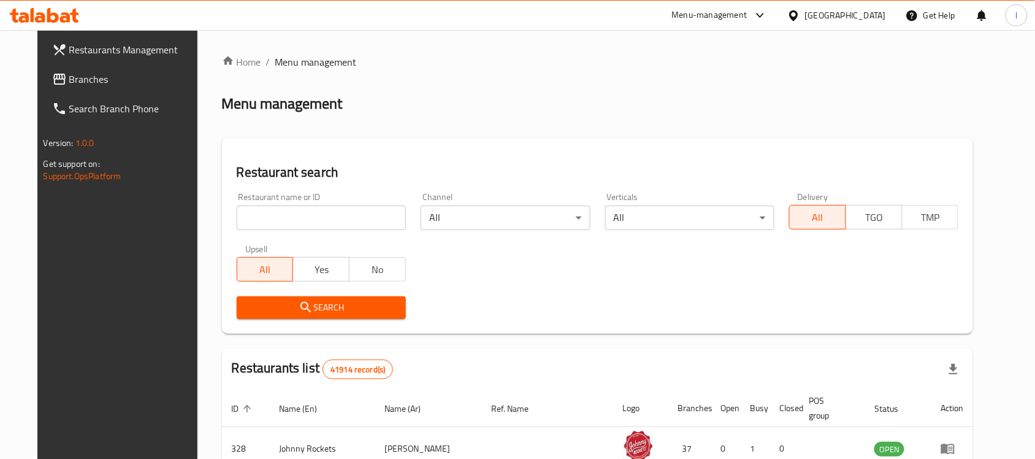
click at [275, 216] on input "search" at bounding box center [321, 217] width 169 height 25
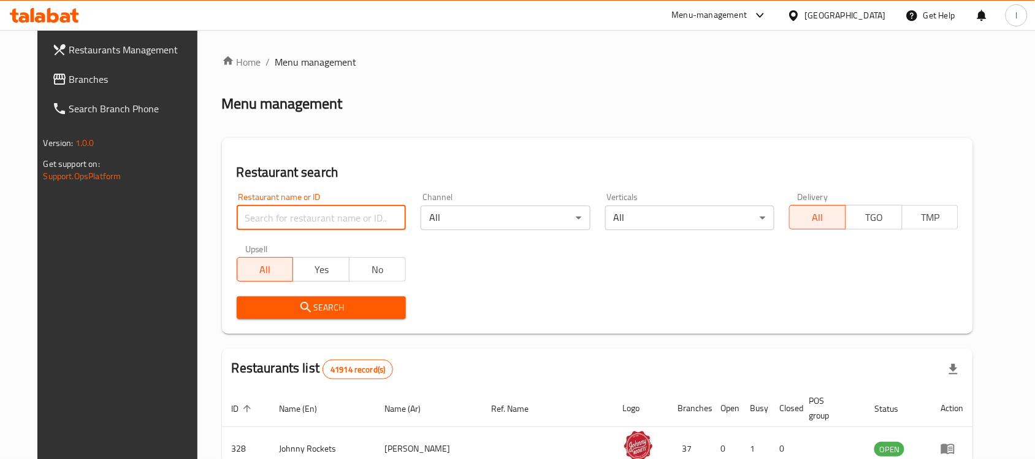
paste input "626228"
type input "626228"
click button "Search" at bounding box center [321, 307] width 169 height 23
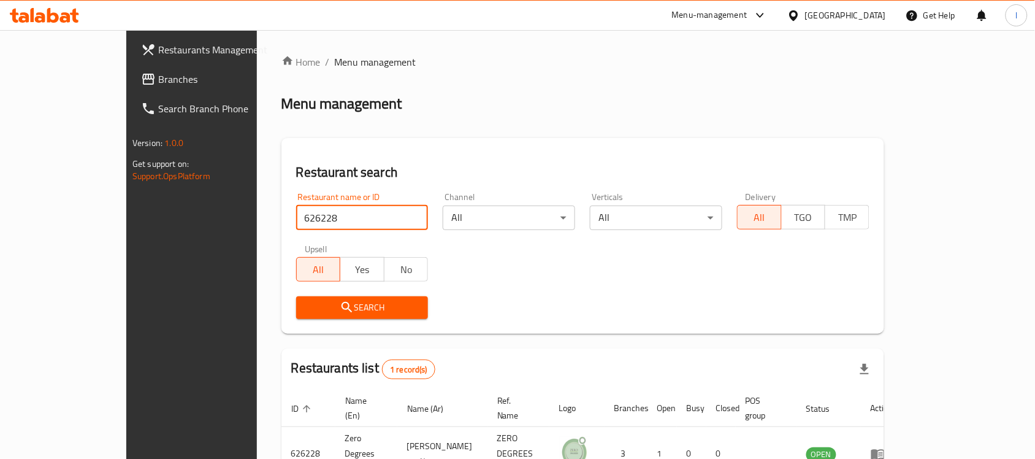
scroll to position [64, 0]
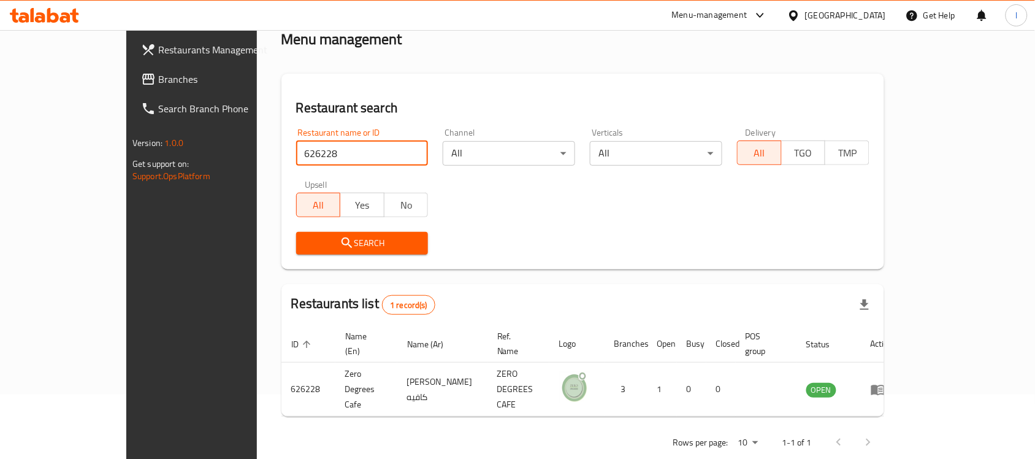
click at [158, 72] on span "Branches" at bounding box center [223, 79] width 131 height 15
